Goal: Task Accomplishment & Management: Manage account settings

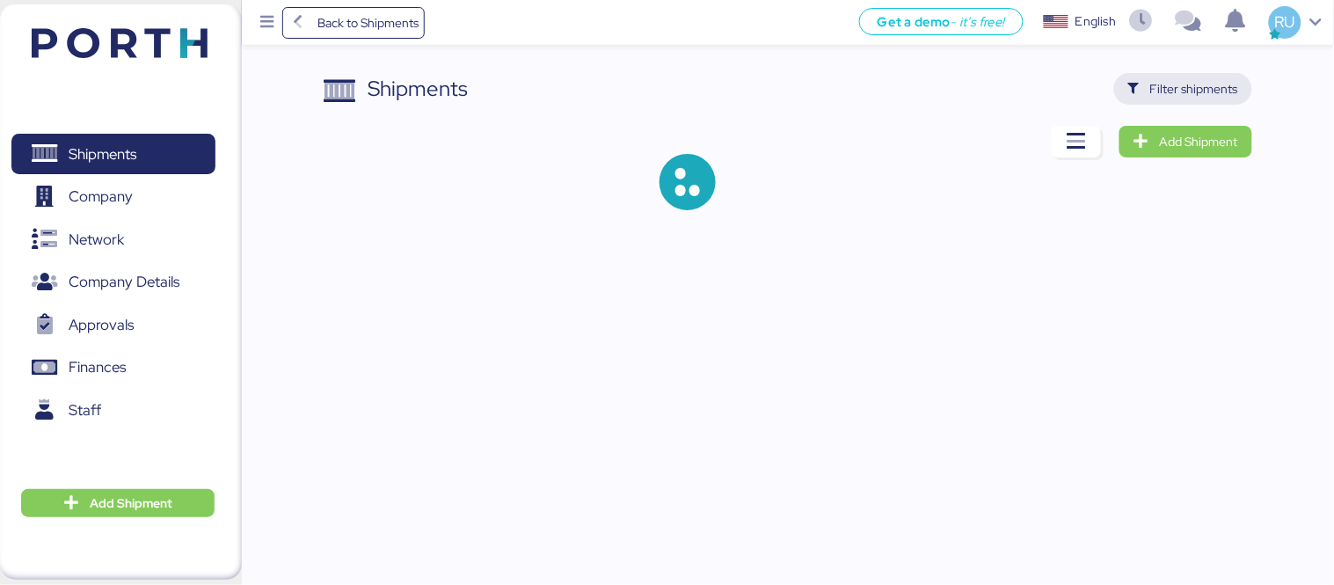
click at [1185, 98] on span "Filter shipments" at bounding box center [1194, 88] width 88 height 21
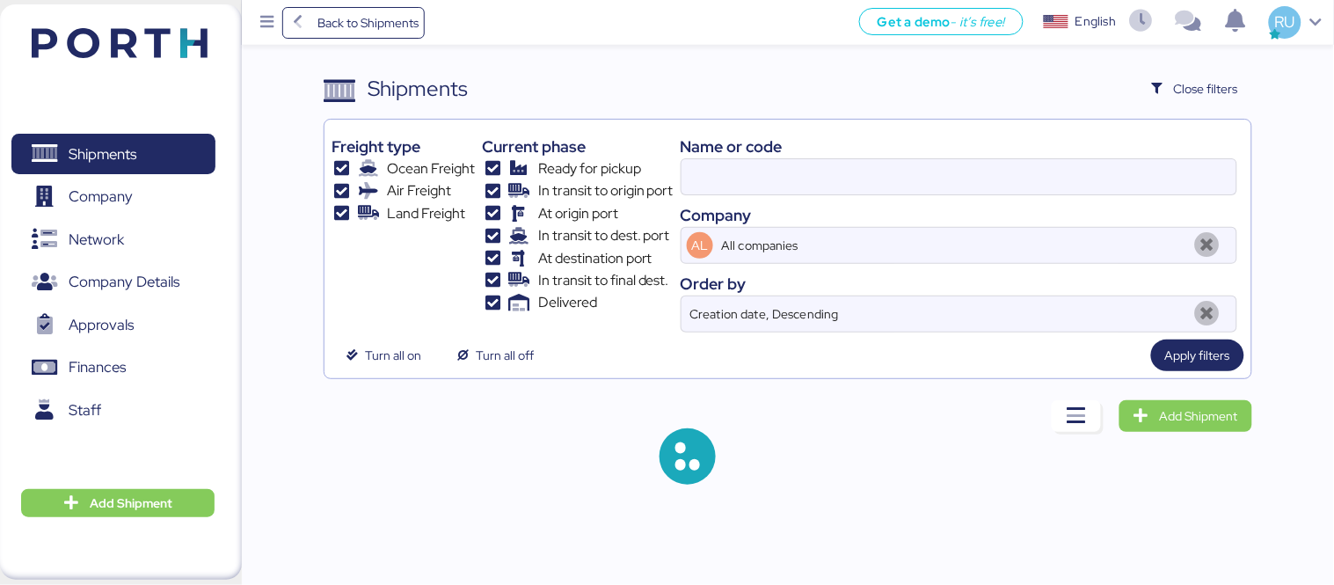
click at [883, 202] on div "Name or code Company AL All companies Order by Creation date, Descending" at bounding box center [958, 230] width 556 height 206
click at [873, 191] on input at bounding box center [958, 176] width 555 height 35
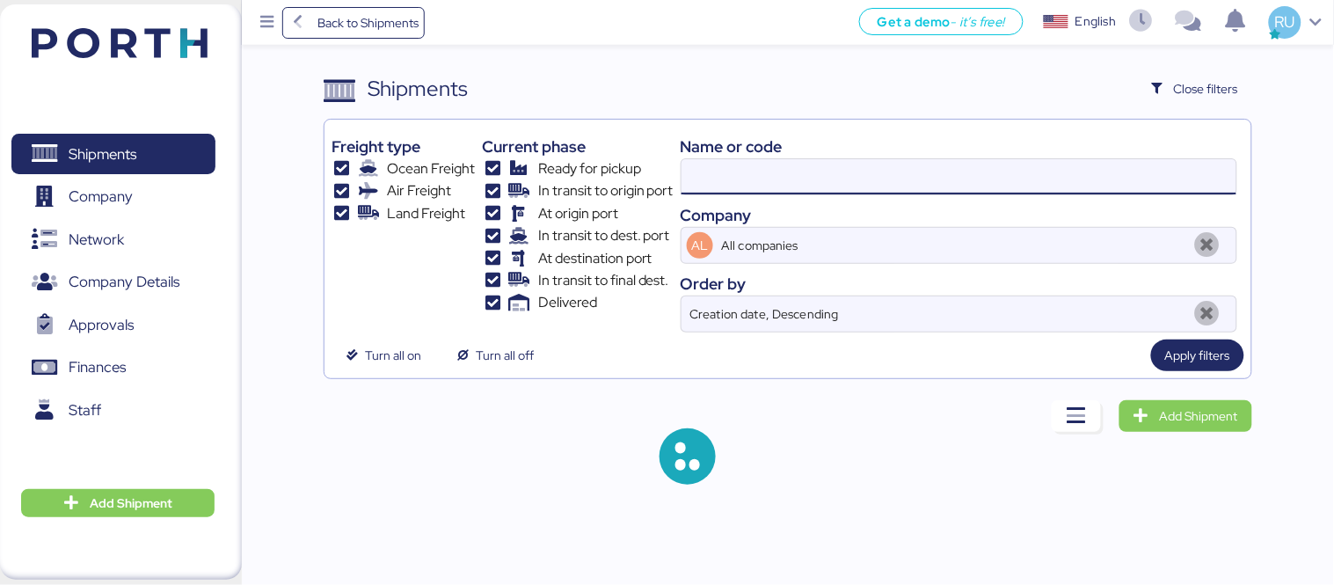
paste input "O0052060"
type input "O0052060"
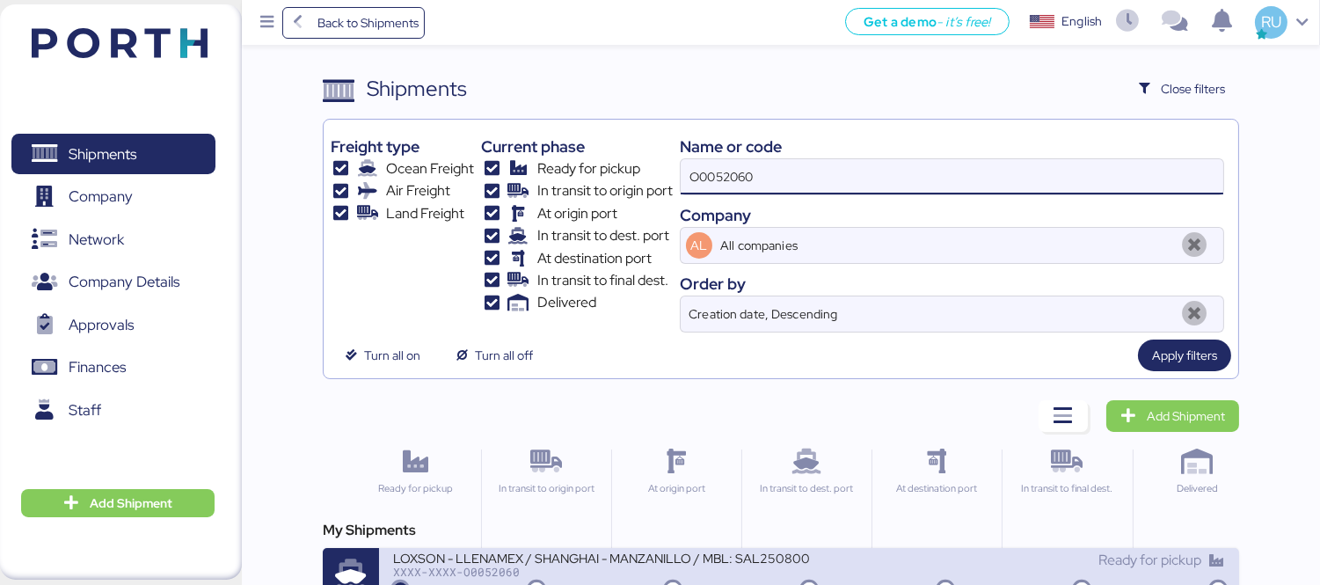
click at [742, 559] on div "LOXSON - LLENAMEX / SHANGHAI - MANZANILLO / MBL: SAL25080002 - HBL: KSSE2507103…" at bounding box center [601, 556] width 416 height 15
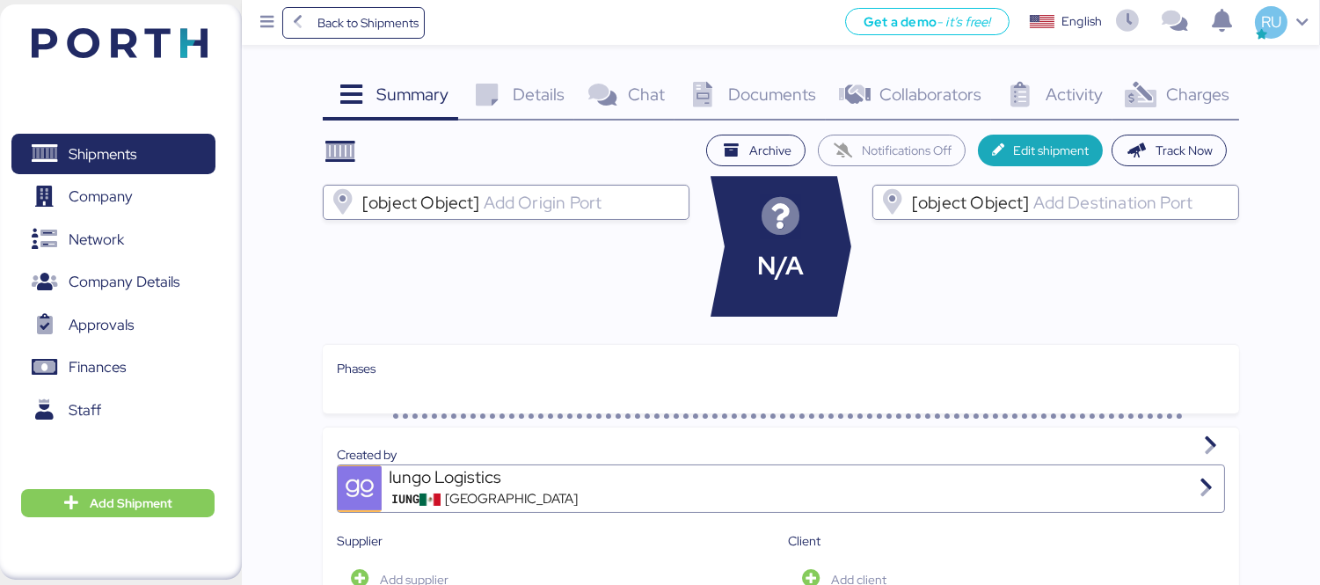
click at [1184, 73] on div "Charges 0" at bounding box center [1175, 96] width 127 height 47
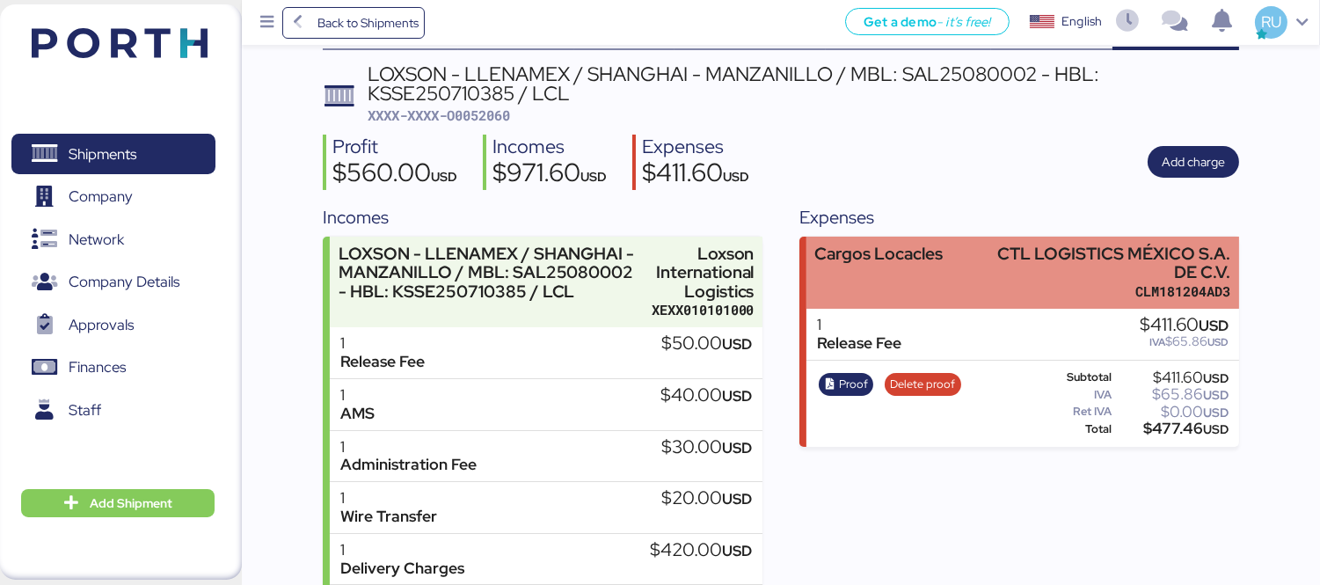
scroll to position [71, 0]
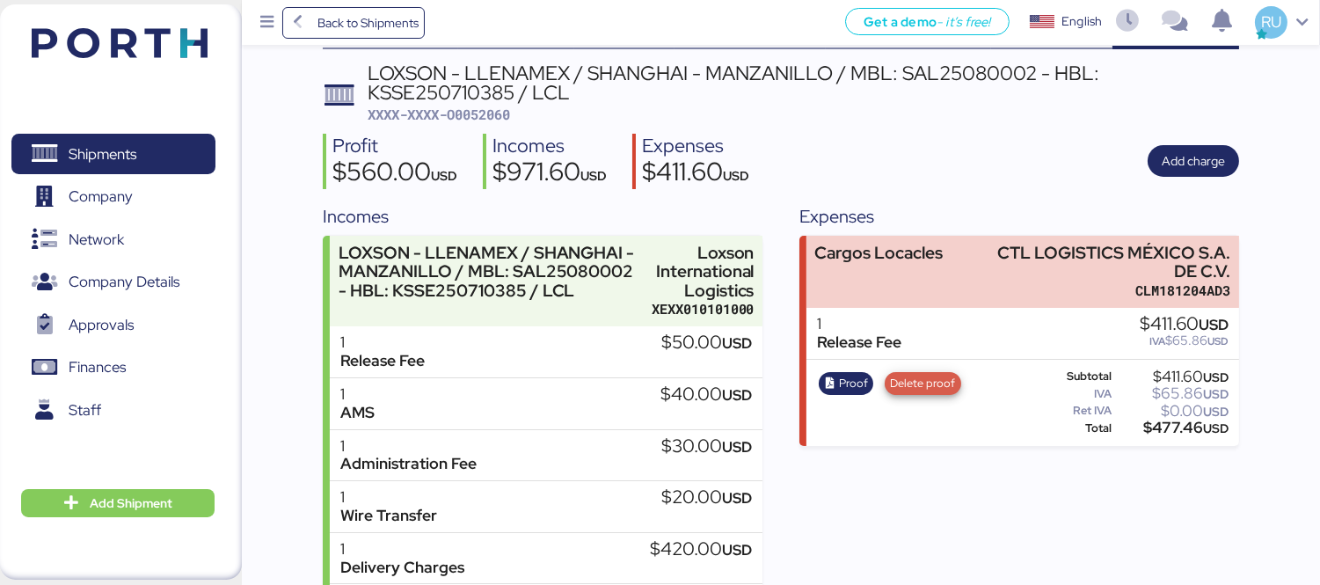
click at [904, 387] on span "Delete proof" at bounding box center [922, 383] width 65 height 19
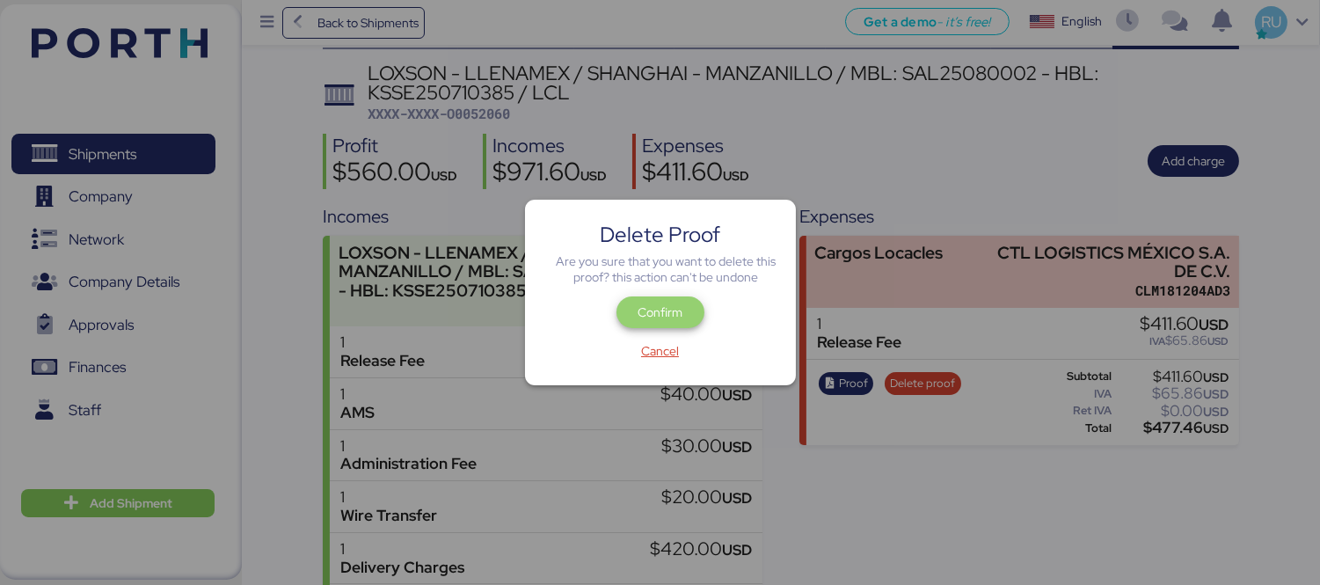
click at [680, 302] on span "Confirm" at bounding box center [659, 312] width 45 height 21
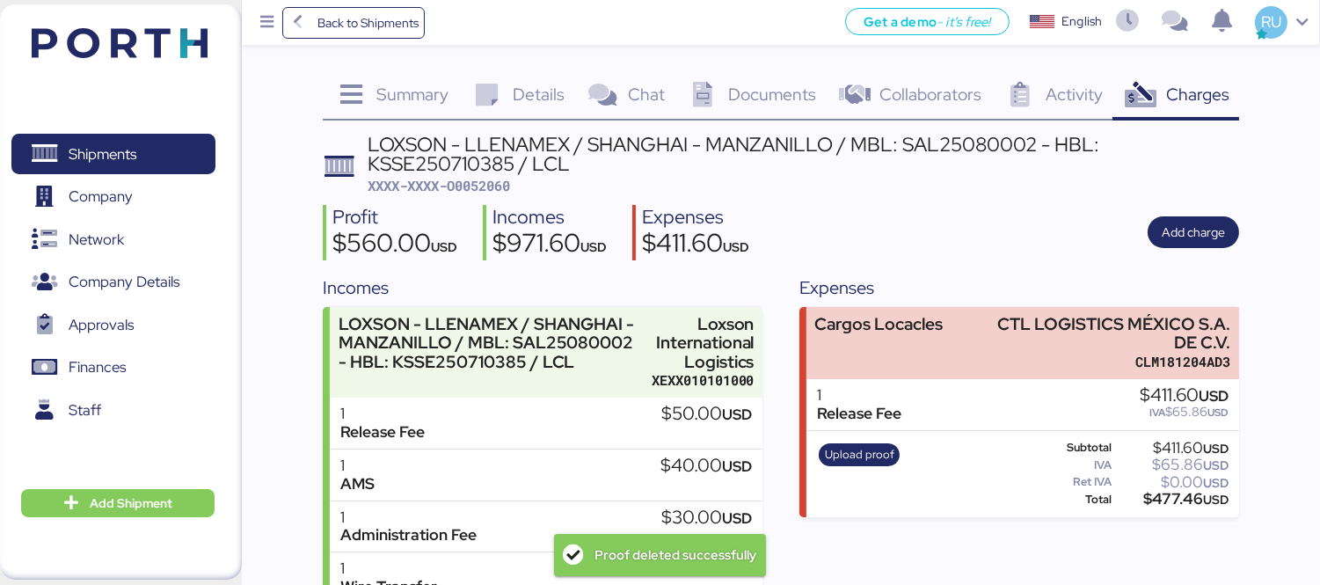
click at [847, 438] on div "Upload proof" at bounding box center [859, 474] width 92 height 72
click at [863, 453] on span "Upload proof" at bounding box center [859, 454] width 69 height 19
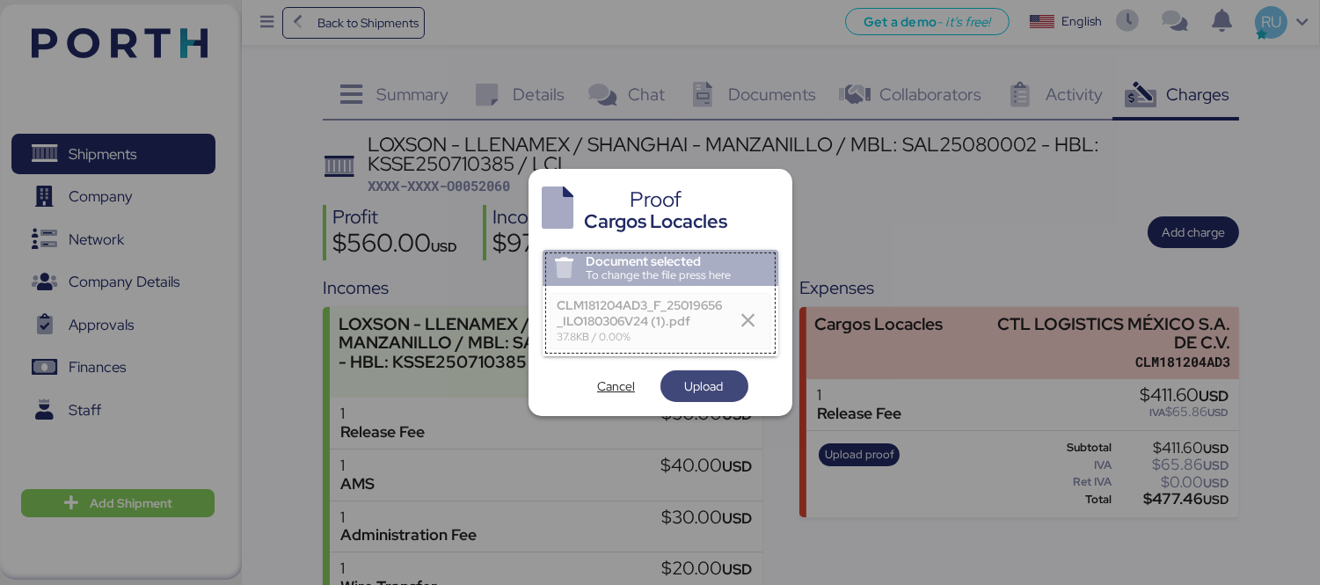
click at [715, 390] on span "Upload" at bounding box center [704, 385] width 39 height 21
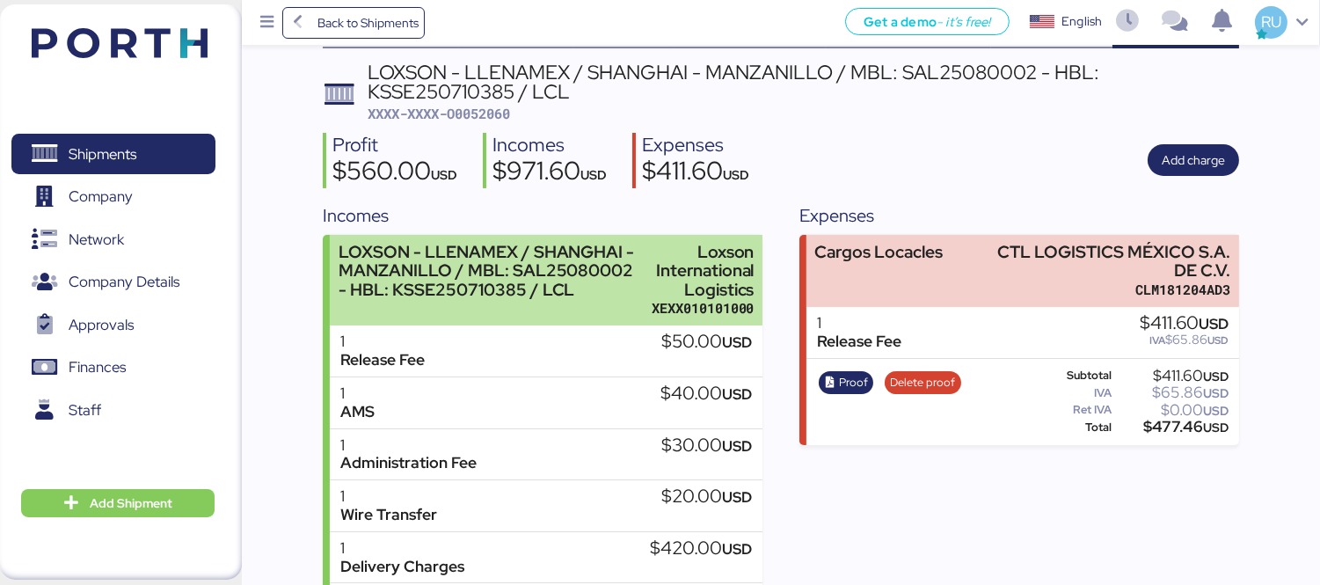
scroll to position [74, 0]
